Goal: Register for event/course

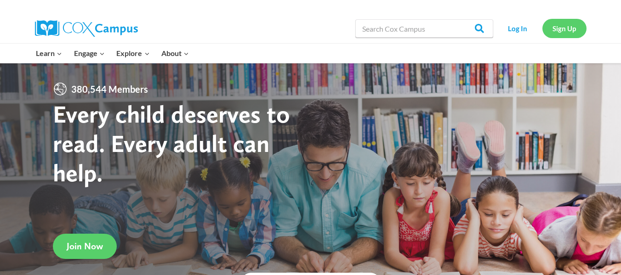
click at [565, 28] on link "Sign Up" at bounding box center [564, 28] width 44 height 19
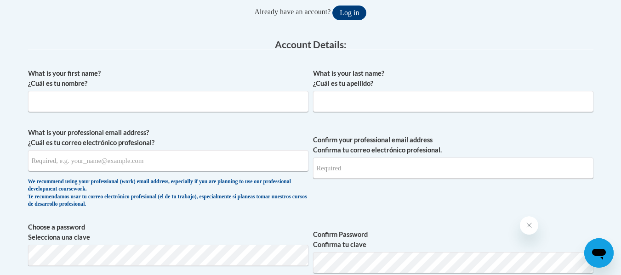
scroll to position [215, 0]
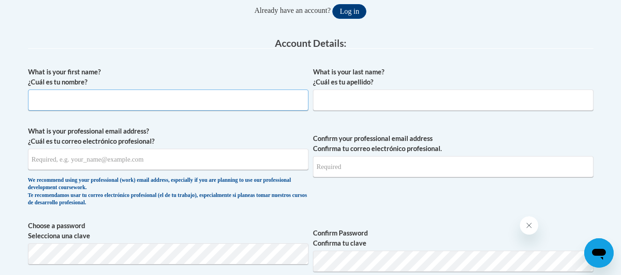
click at [175, 101] on input "What is your first name? ¿Cuál es tu nombre?" at bounding box center [168, 100] width 280 height 21
type input "Rebekah"
type input "Griffith"
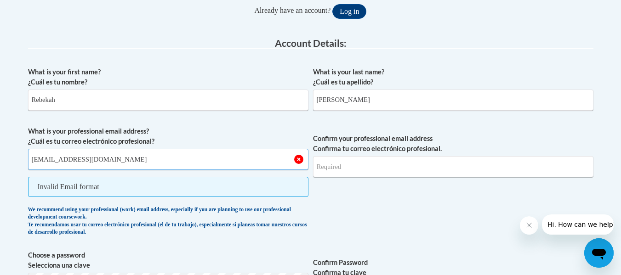
type input "griffithrj@appstate.edu"
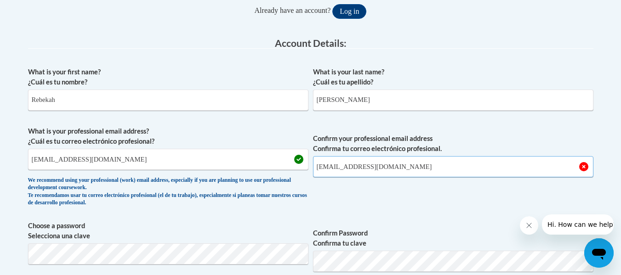
type input "griffithrj@appastate.edu"
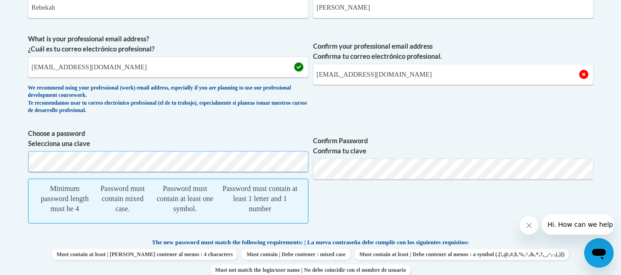
scroll to position [314, 0]
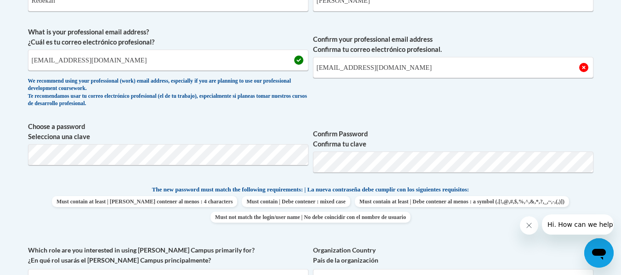
click at [529, 199] on span "Must contain at least | Debe contener al menos : 4 characters Must contain | De…" at bounding box center [310, 209] width 565 height 27
click at [544, 131] on label "Confirm Password Confirma tu clave" at bounding box center [453, 139] width 280 height 20
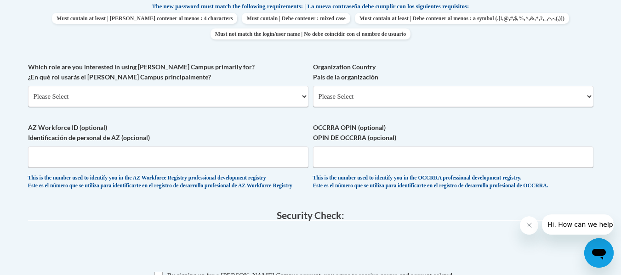
scroll to position [499, 0]
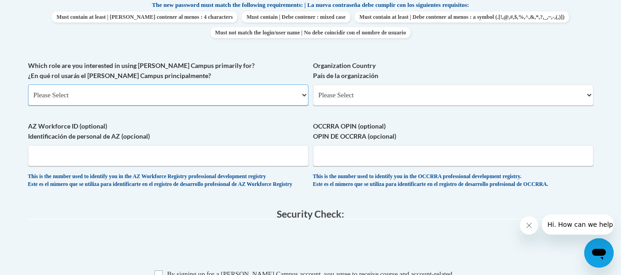
click at [170, 86] on select "Please Select College/University | Colegio/Universidad Community/Nonprofit Part…" at bounding box center [168, 95] width 280 height 21
select select "5a18ea06-2b54-4451-96f2-d152daf9eac5"
click at [28, 85] on select "Please Select College/University | Colegio/Universidad Community/Nonprofit Part…" at bounding box center [168, 95] width 280 height 21
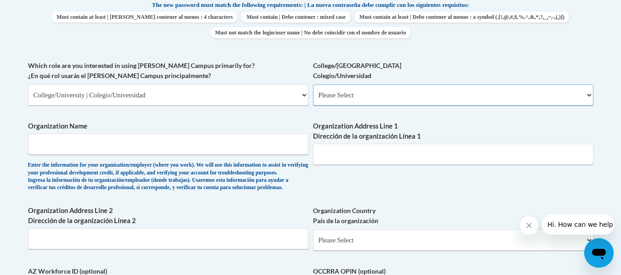
click at [392, 97] on select "Please Select College/University Staff | Empleado universitario College/Univers…" at bounding box center [453, 95] width 280 height 21
select select "99b32b07-cffc-426c-8bf6-0cd77760d84b"
click at [313, 85] on select "Please Select College/University Staff | Empleado universitario College/Univers…" at bounding box center [453, 95] width 280 height 21
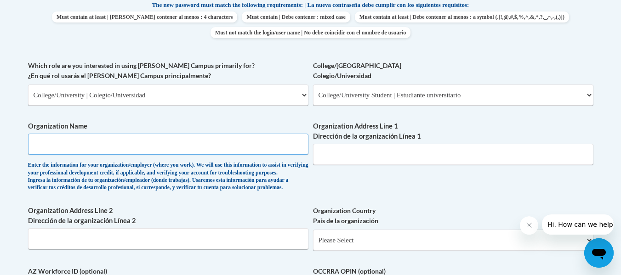
click at [127, 142] on input "Organization Name" at bounding box center [168, 144] width 280 height 21
type input "Appalachian State University"
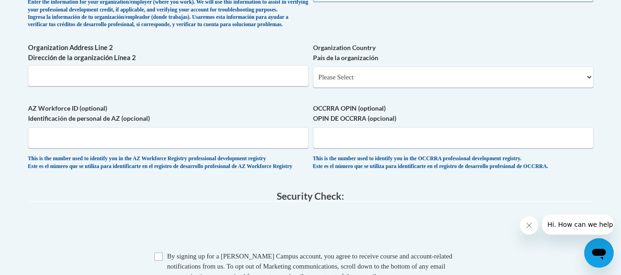
scroll to position [664, 0]
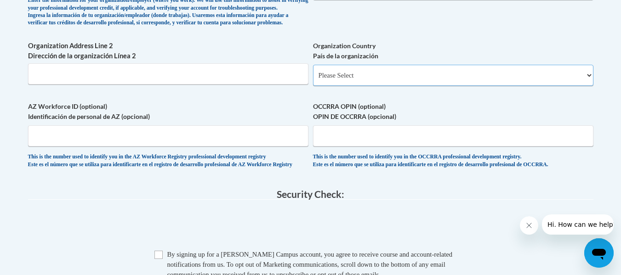
click at [534, 86] on select "Please Select United States | Estados Unidos Outside of the United States | Fue…" at bounding box center [453, 75] width 280 height 21
select select "ad49bcad-a171-4b2e-b99c-48b446064914"
click at [313, 79] on select "Please Select United States | Estados Unidos Outside of the United States | Fue…" at bounding box center [453, 75] width 280 height 21
select select
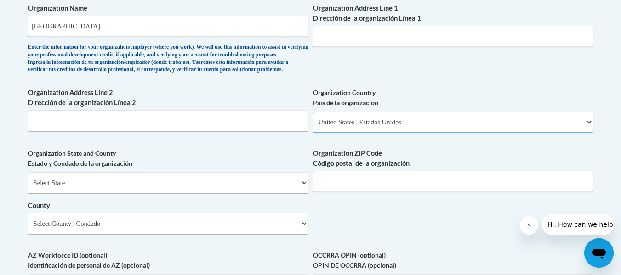
scroll to position [625, 0]
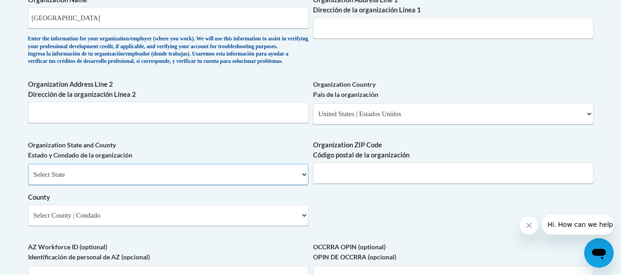
click at [151, 185] on select "Select State Alabama Alaska Arizona Arkansas California Colorado Connecticut De…" at bounding box center [168, 174] width 280 height 21
select select "North Carolina"
click at [28, 179] on select "Select State Alabama Alaska Arizona Arkansas California Colorado Connecticut De…" at bounding box center [168, 174] width 280 height 21
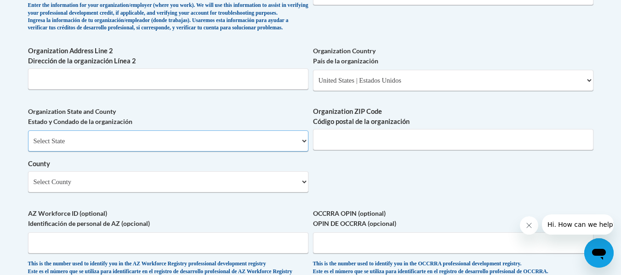
scroll to position [662, 0]
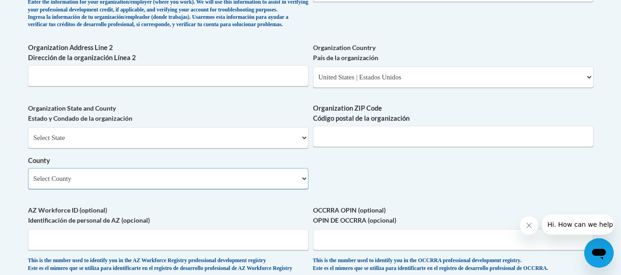
click at [104, 189] on select "Select County Alamance Alexander Alleghany Anson Ashe Avery Beaufort Bertie Bla…" at bounding box center [168, 178] width 280 height 21
select select "Watauga"
click at [28, 183] on select "Select County Alamance Alexander Alleghany Anson Ashe Avery Beaufort Bertie Bla…" at bounding box center [168, 178] width 280 height 21
click at [175, 63] on label "Organization Address Line 2 Dirección de la organización Línea 2" at bounding box center [168, 53] width 280 height 20
click at [175, 76] on input "Organization Address Line 2 Dirección de la organización Línea 2" at bounding box center [168, 75] width 280 height 21
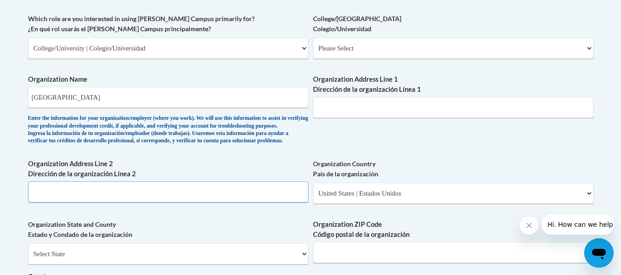
scroll to position [545, 0]
click at [353, 108] on input "Organization Address Line 1 Dirección de la organización Línea 1" at bounding box center [453, 107] width 280 height 21
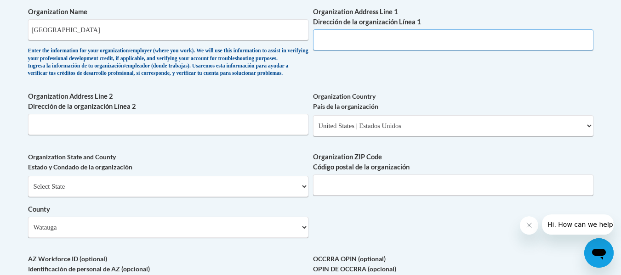
scroll to position [615, 0]
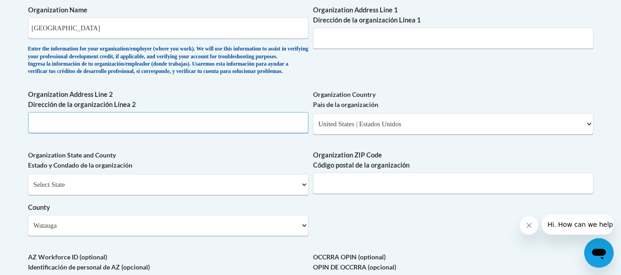
click at [204, 133] on input "Organization Address Line 2 Dirección de la organización Línea 2" at bounding box center [168, 122] width 280 height 21
type input "Boone"
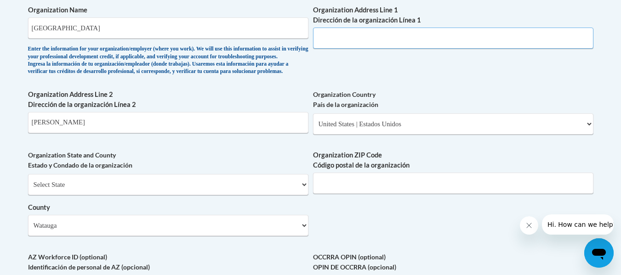
click at [374, 37] on input "Organization Address Line 1 Dirección de la organización Línea 1" at bounding box center [453, 38] width 280 height 21
type input "287 Rivers Street"
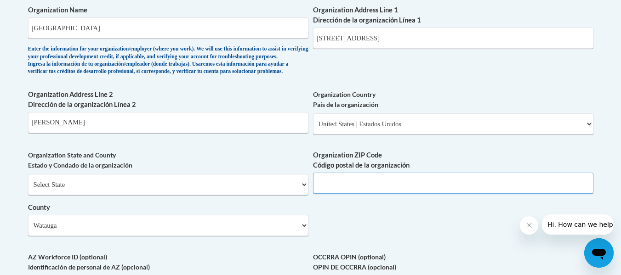
click at [392, 194] on input "Organization ZIP Code Código postal de la organización" at bounding box center [453, 183] width 280 height 21
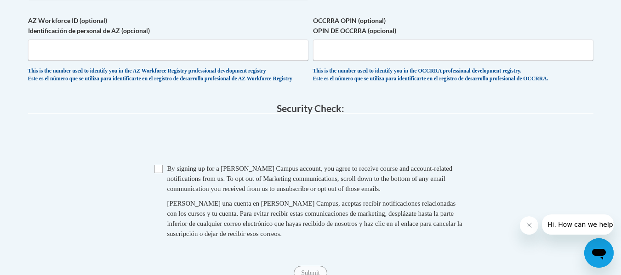
scroll to position [857, 0]
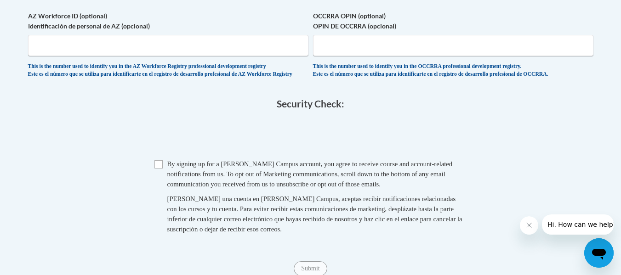
type input "28608"
click at [161, 169] on input "Checkbox" at bounding box center [158, 164] width 8 height 8
checkbox input "true"
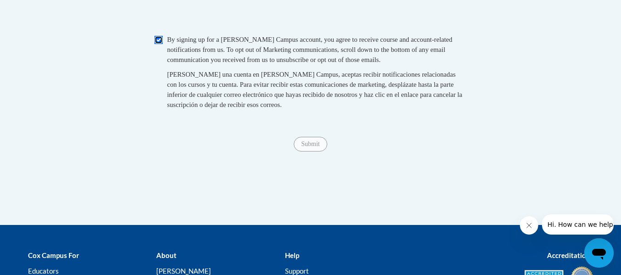
scroll to position [982, 0]
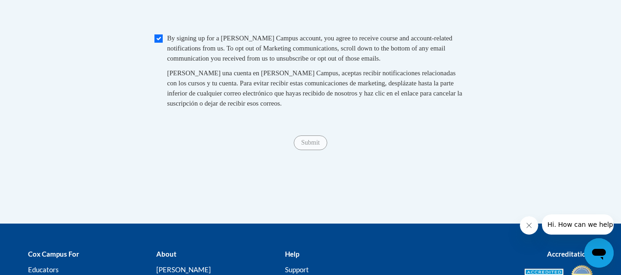
click at [312, 146] on span "Submit" at bounding box center [310, 141] width 33 height 7
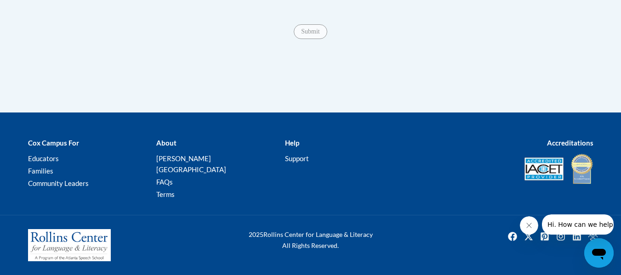
click at [310, 39] on div "Submit Submit" at bounding box center [310, 31] width 565 height 15
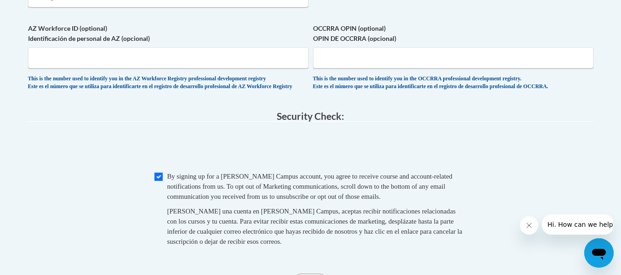
scroll to position [834, 0]
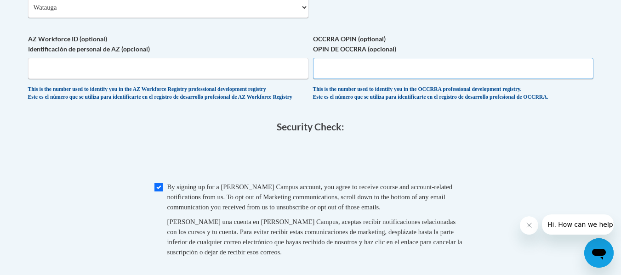
click at [370, 79] on input "OCCRRA OPIN (optional) OPIN DE OCCRRA (opcional)" at bounding box center [453, 68] width 280 height 21
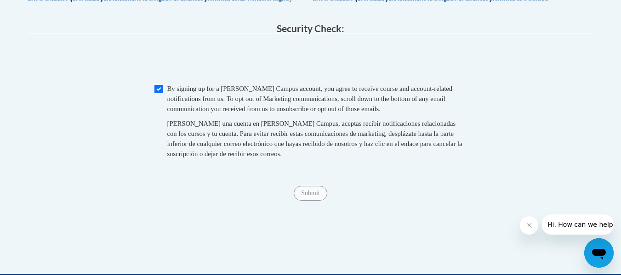
scroll to position [933, 0]
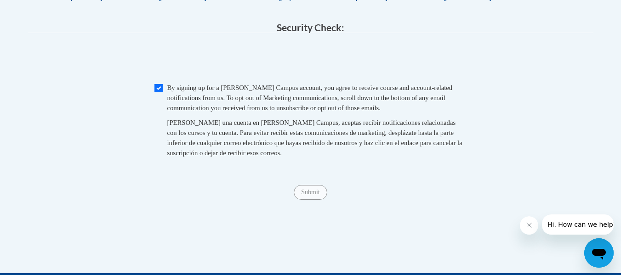
click at [298, 200] on div "Submit Submit" at bounding box center [310, 192] width 565 height 15
click at [308, 195] on span "Submit" at bounding box center [310, 191] width 33 height 7
click at [522, 225] on button "Close message from company" at bounding box center [528, 225] width 18 height 18
click at [311, 195] on span "Submit" at bounding box center [310, 191] width 33 height 7
click at [600, 256] on icon "Open messaging window" at bounding box center [599, 254] width 14 height 11
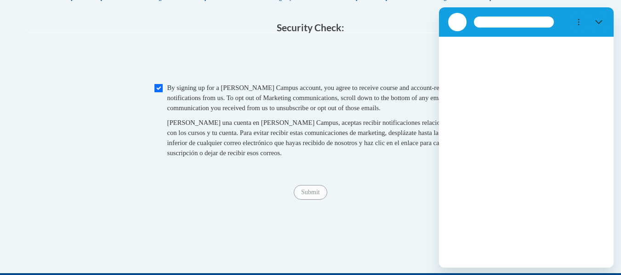
scroll to position [0, 0]
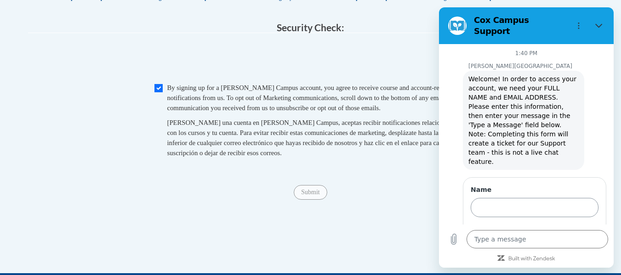
click at [525, 198] on input "Name" at bounding box center [535, 207] width 128 height 19
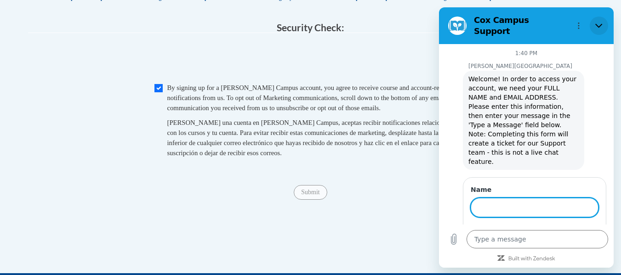
click at [598, 22] on icon "Close" at bounding box center [598, 25] width 7 height 7
type textarea "x"
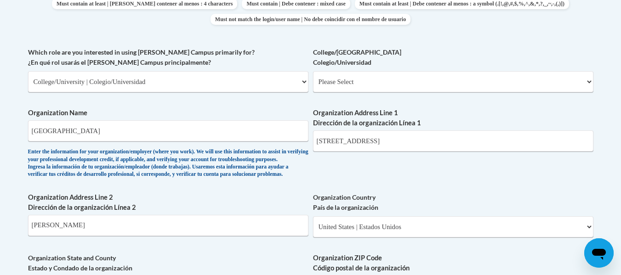
scroll to position [510, 0]
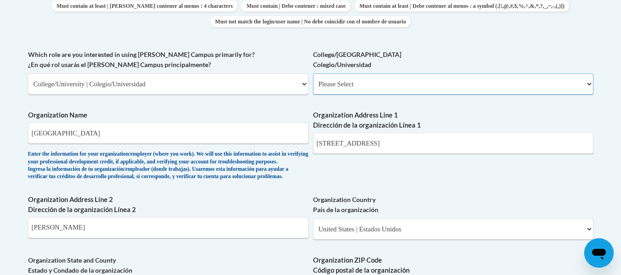
click at [557, 85] on select "Please Select College/University Staff | Empleado universitario College/Univers…" at bounding box center [453, 84] width 280 height 21
select select "99b32b07-cffc-426c-8bf6-0cd77760d84b"
click at [313, 74] on select "Please Select College/University Staff | Empleado universitario College/Univers…" at bounding box center [453, 84] width 280 height 21
select select "null"
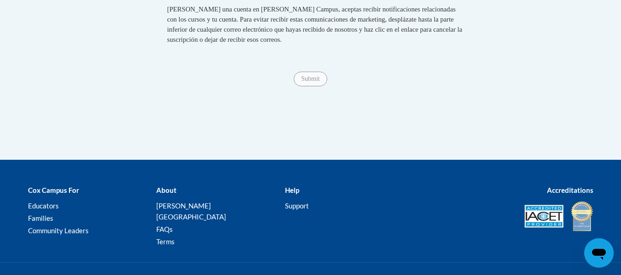
scroll to position [1043, 0]
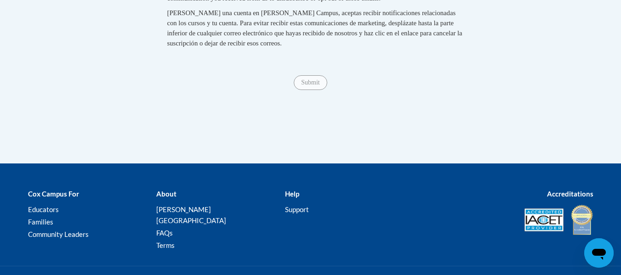
click at [312, 85] on span "Submit" at bounding box center [310, 81] width 33 height 7
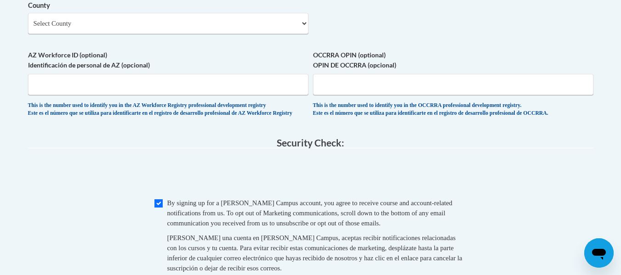
scroll to position [806, 0]
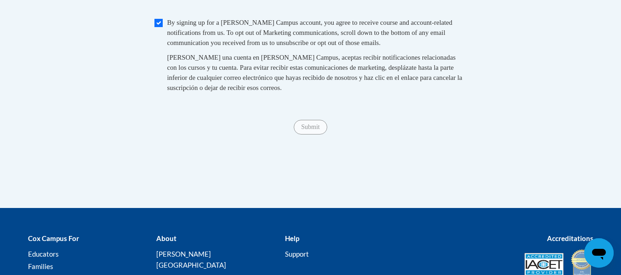
click at [311, 130] on span "Submit" at bounding box center [310, 126] width 33 height 7
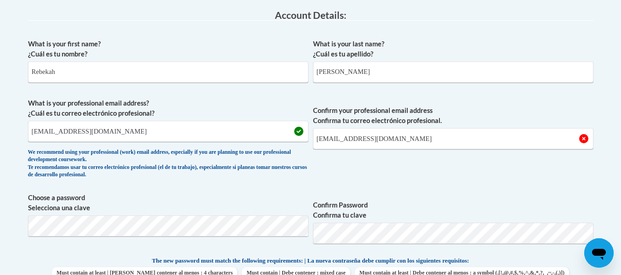
scroll to position [235, 0]
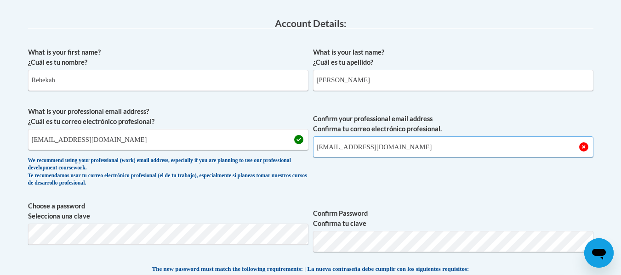
click at [363, 149] on input "griffithrj@appastate.edu" at bounding box center [453, 146] width 280 height 21
type input "griffithrj@appstate.edu"
click at [534, 189] on span "Confirm your professional email address Confirma tu correo electrónico profesio…" at bounding box center [453, 149] width 280 height 85
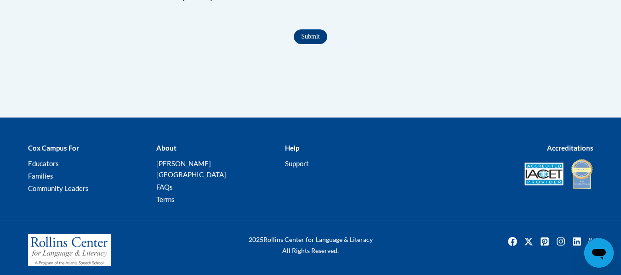
scroll to position [1105, 0]
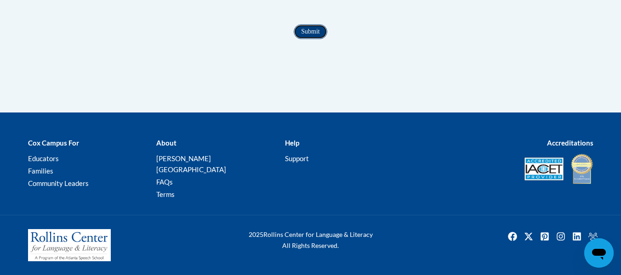
click at [314, 39] on input "Submit" at bounding box center [310, 31] width 33 height 15
type textarea "x"
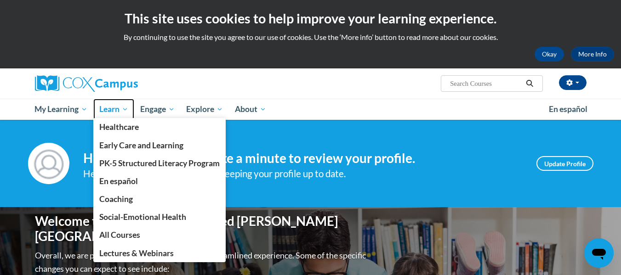
click at [110, 104] on span "Learn" at bounding box center [113, 109] width 29 height 11
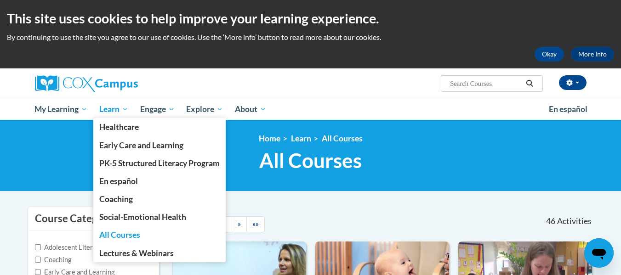
click at [117, 110] on span "Learn" at bounding box center [113, 109] width 29 height 11
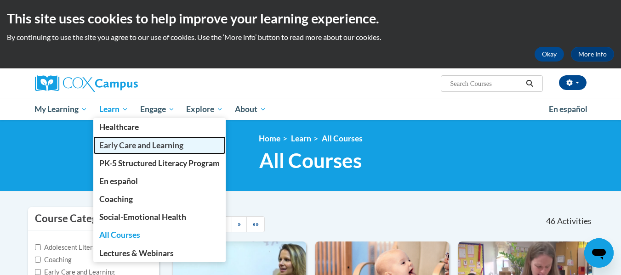
click at [137, 153] on link "Early Care and Learning" at bounding box center [159, 145] width 132 height 18
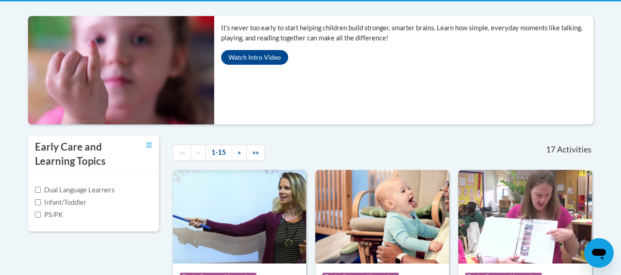
scroll to position [191, 0]
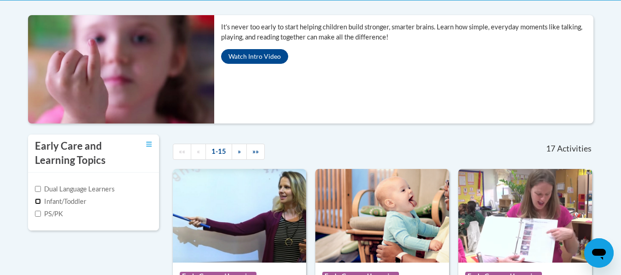
click at [35, 200] on input "Infant/Toddler" at bounding box center [38, 202] width 6 height 6
checkbox input "true"
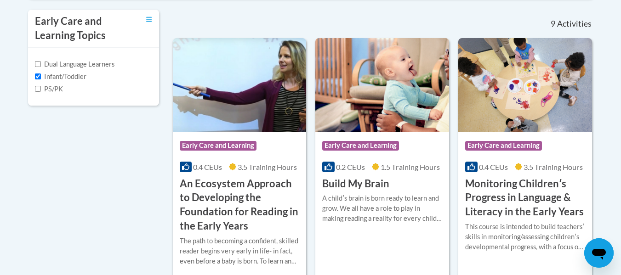
scroll to position [323, 0]
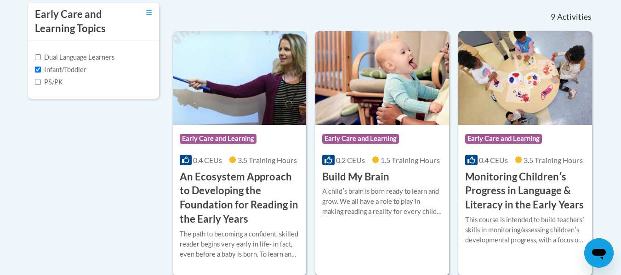
click at [363, 184] on h3 "Build My Brain" at bounding box center [355, 177] width 67 height 14
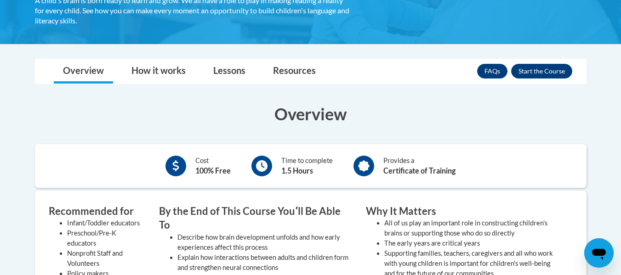
scroll to position [199, 0]
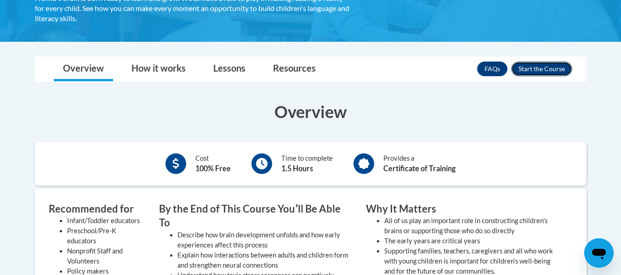
click at [541, 64] on button "Enroll" at bounding box center [541, 69] width 61 height 15
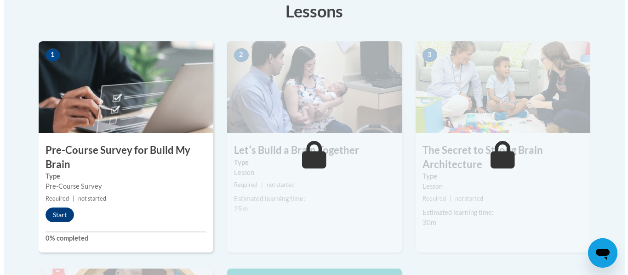
scroll to position [267, 0]
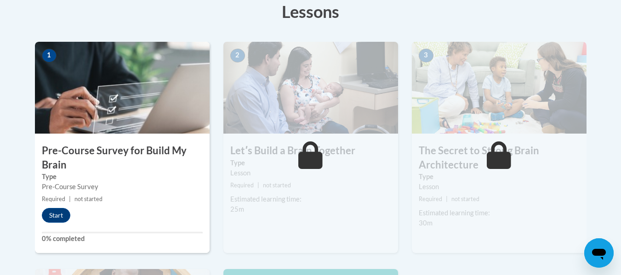
click at [62, 148] on h3 "Pre-Course Survey for Build My Brain" at bounding box center [122, 158] width 175 height 28
click at [54, 215] on button "Start" at bounding box center [56, 215] width 28 height 15
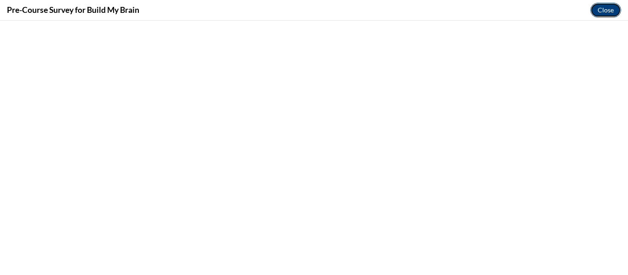
click at [609, 11] on button "Close" at bounding box center [605, 10] width 31 height 15
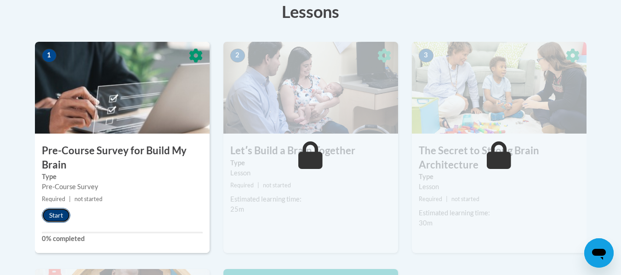
click at [56, 218] on button "Start" at bounding box center [56, 215] width 28 height 15
